Goal: Check status: Check status

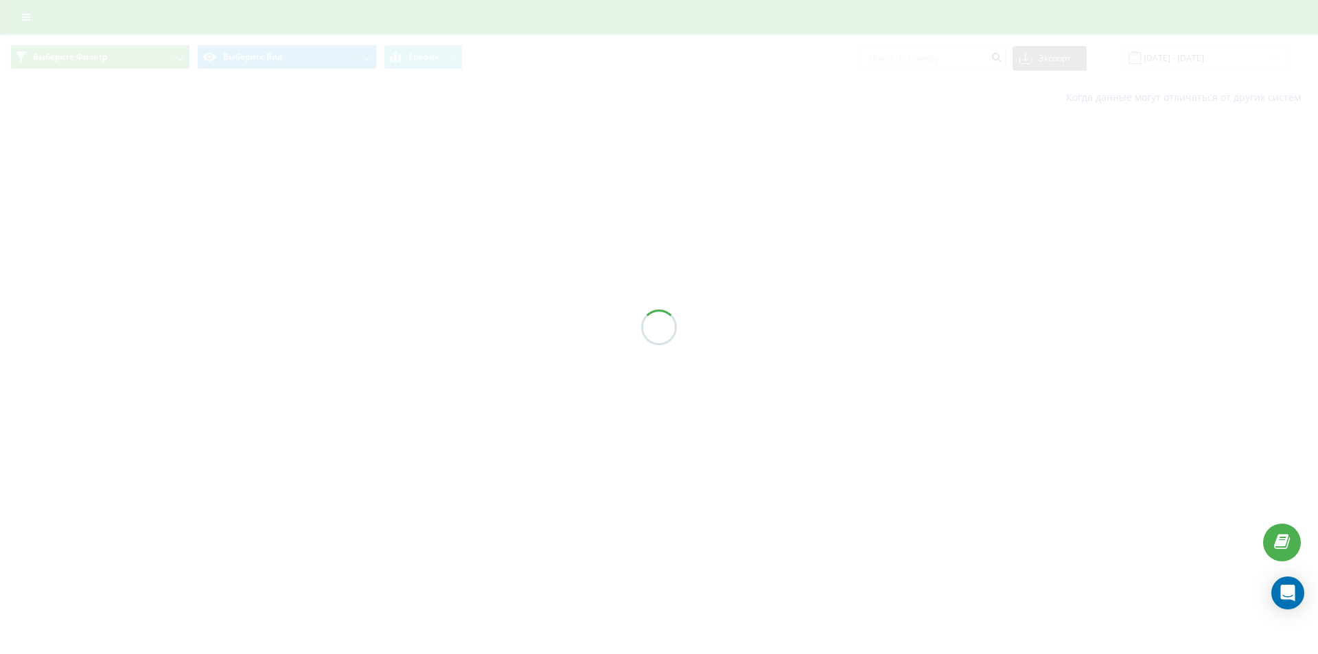
click at [1119, 352] on div at bounding box center [659, 327] width 1318 height 654
